Goal: Entertainment & Leisure: Browse casually

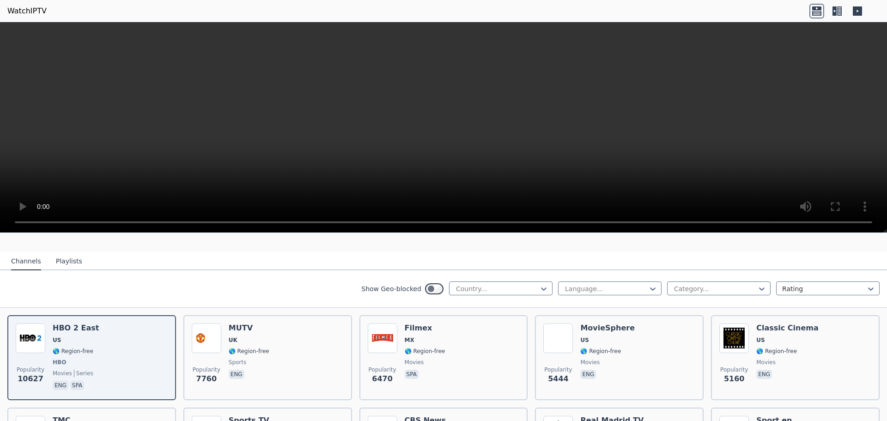
scroll to position [92, 0]
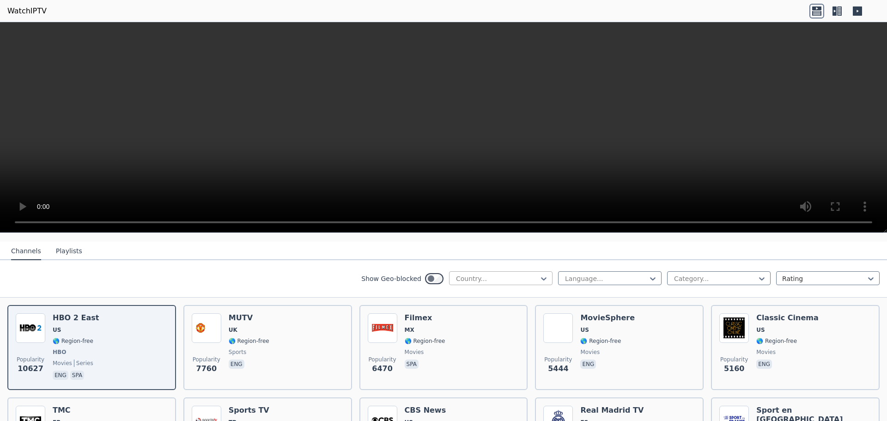
click at [510, 274] on div at bounding box center [497, 278] width 84 height 9
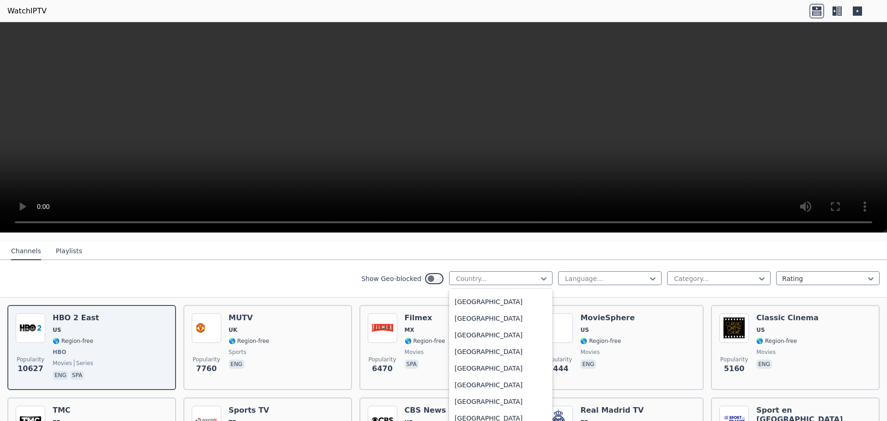
scroll to position [3142, 0]
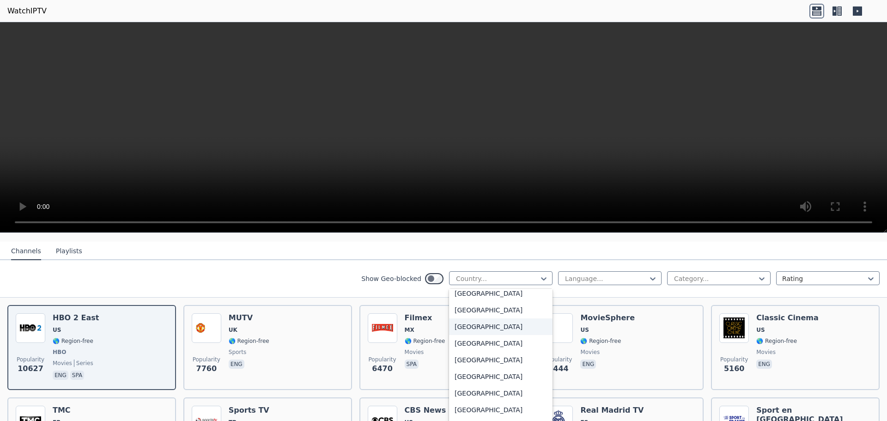
click at [475, 322] on div "[GEOGRAPHIC_DATA]" at bounding box center [501, 326] width 104 height 17
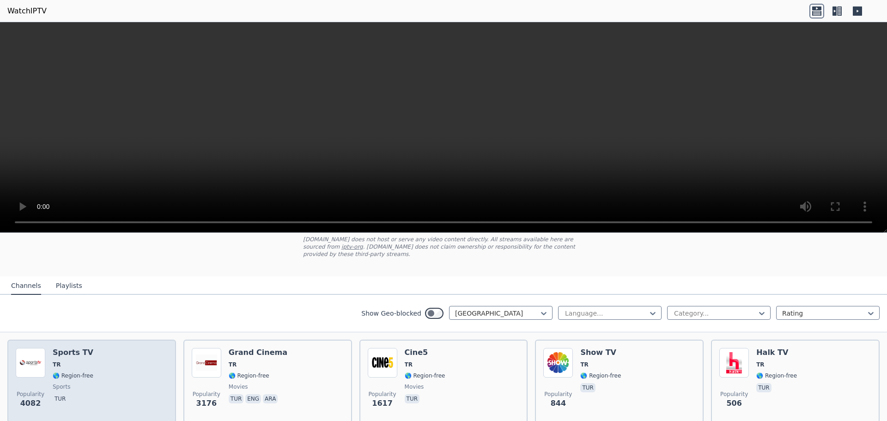
scroll to position [92, 0]
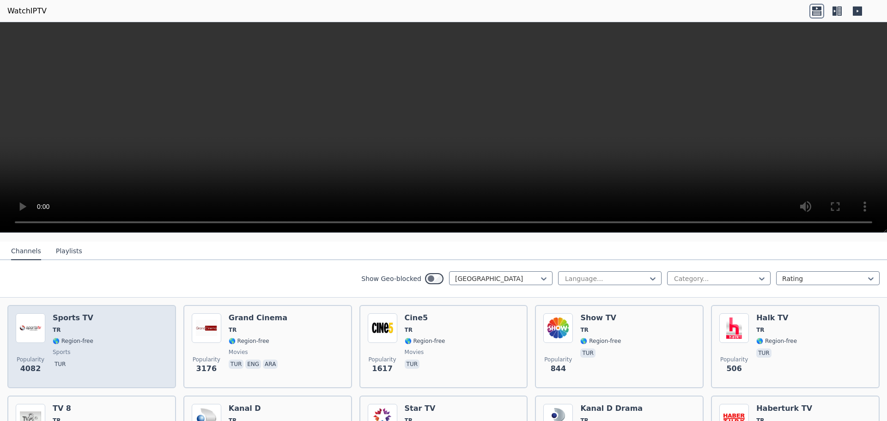
click at [118, 335] on div "Popularity 4082 Sports TV TR 🌎 Region-free sports tur" at bounding box center [92, 346] width 152 height 67
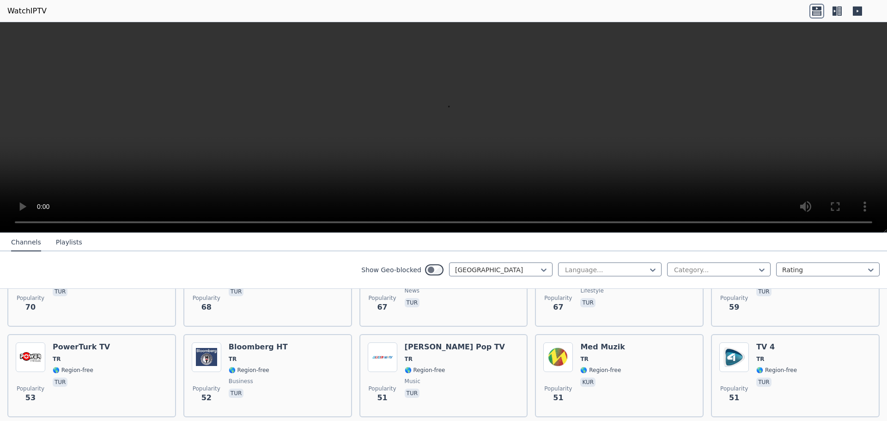
scroll to position [647, 0]
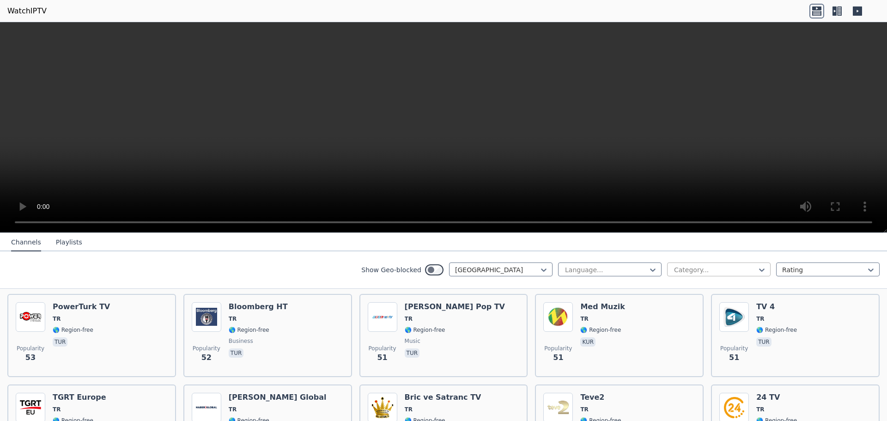
click at [688, 267] on div at bounding box center [715, 269] width 84 height 9
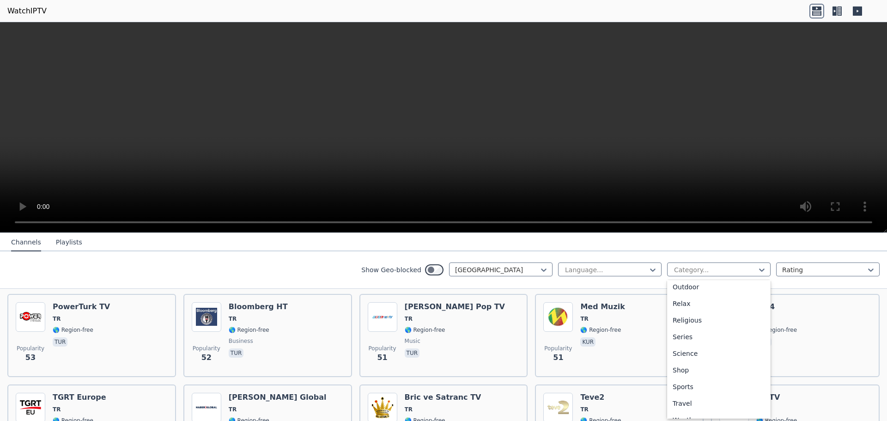
scroll to position [314, 0]
click at [689, 372] on div "Sports" at bounding box center [719, 375] width 104 height 17
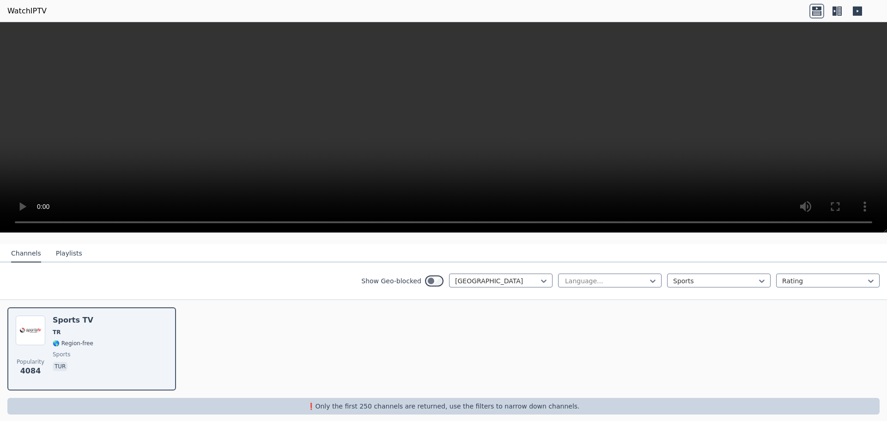
scroll to position [91, 0]
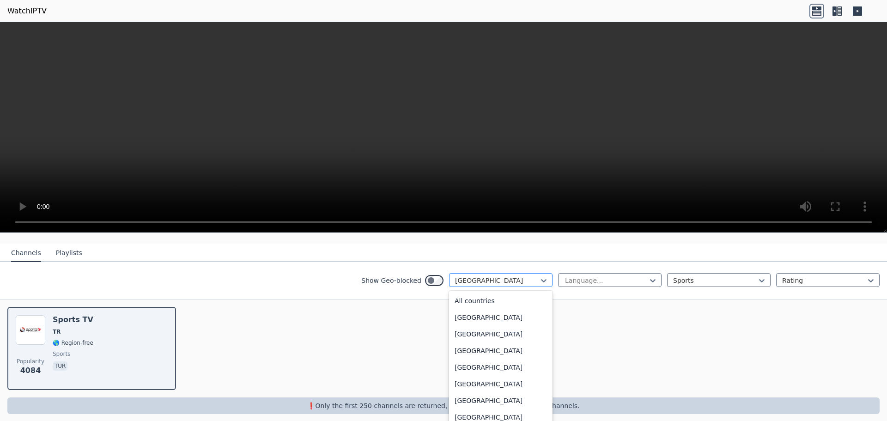
click at [469, 276] on div at bounding box center [497, 280] width 84 height 9
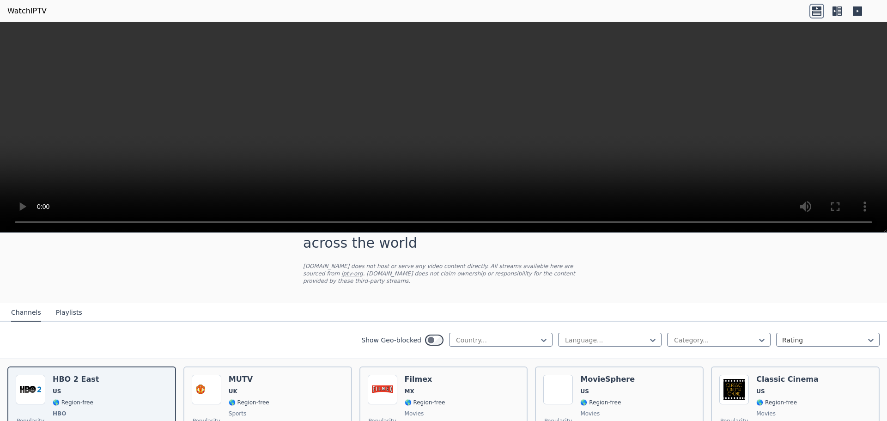
scroll to position [46, 0]
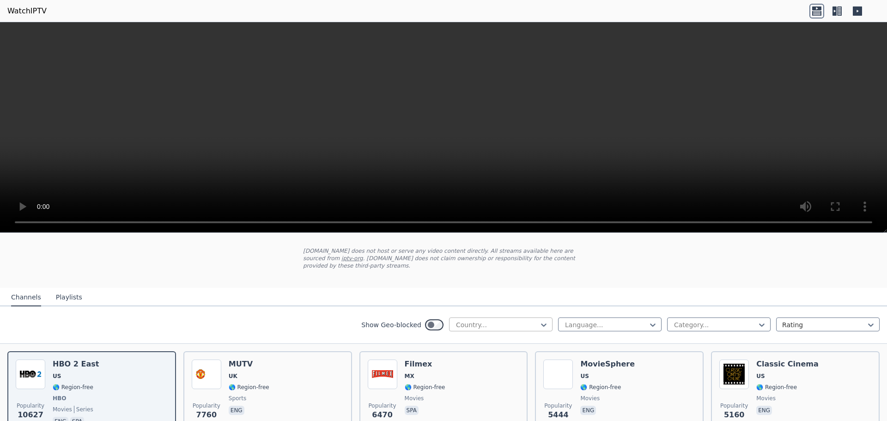
click at [523, 322] on div at bounding box center [497, 324] width 84 height 9
click at [471, 360] on div "[GEOGRAPHIC_DATA]" at bounding box center [501, 363] width 104 height 17
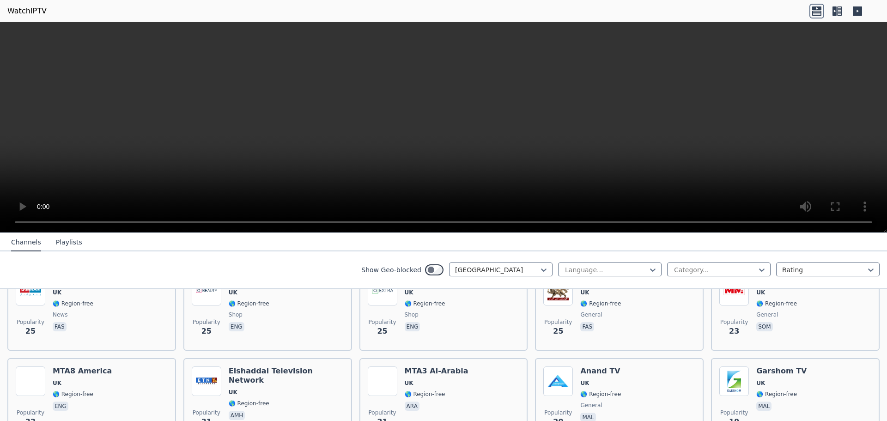
scroll to position [1130, 0]
